Goal: Browse casually

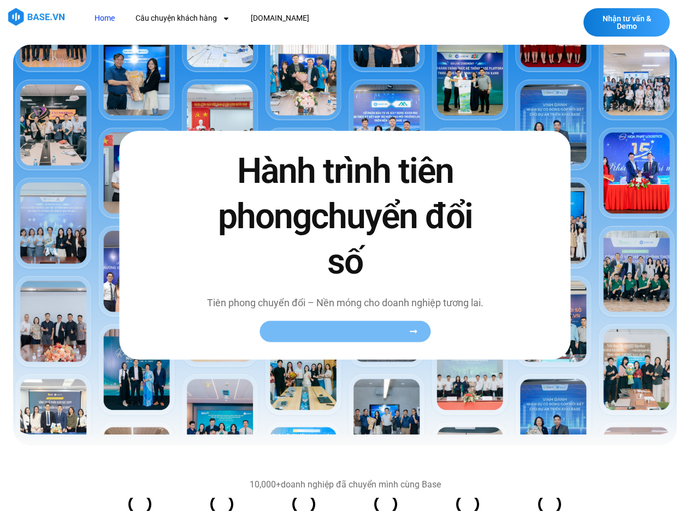
click at [345, 332] on span "Xem toàn bộ câu chuyện khách hàng" at bounding box center [340, 332] width 134 height 8
